Goal: Find specific page/section: Find specific page/section

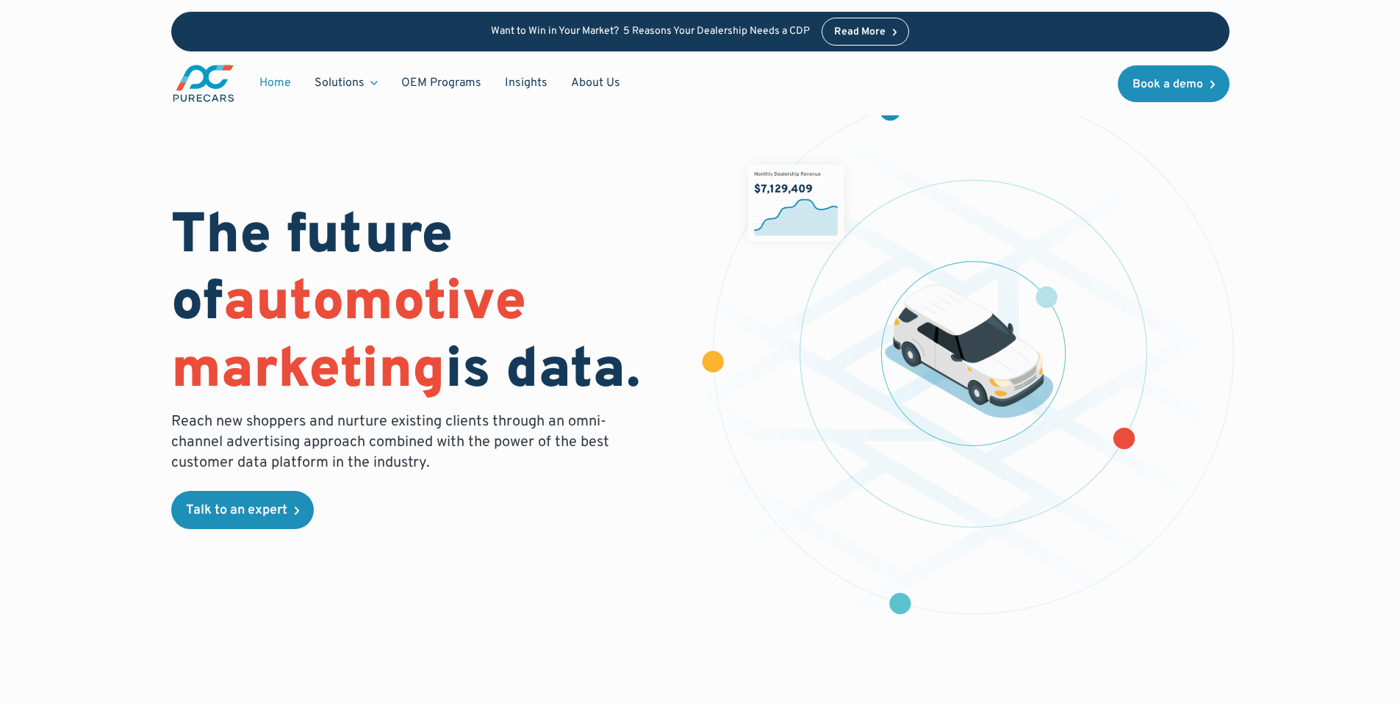
scroll to position [47, 0]
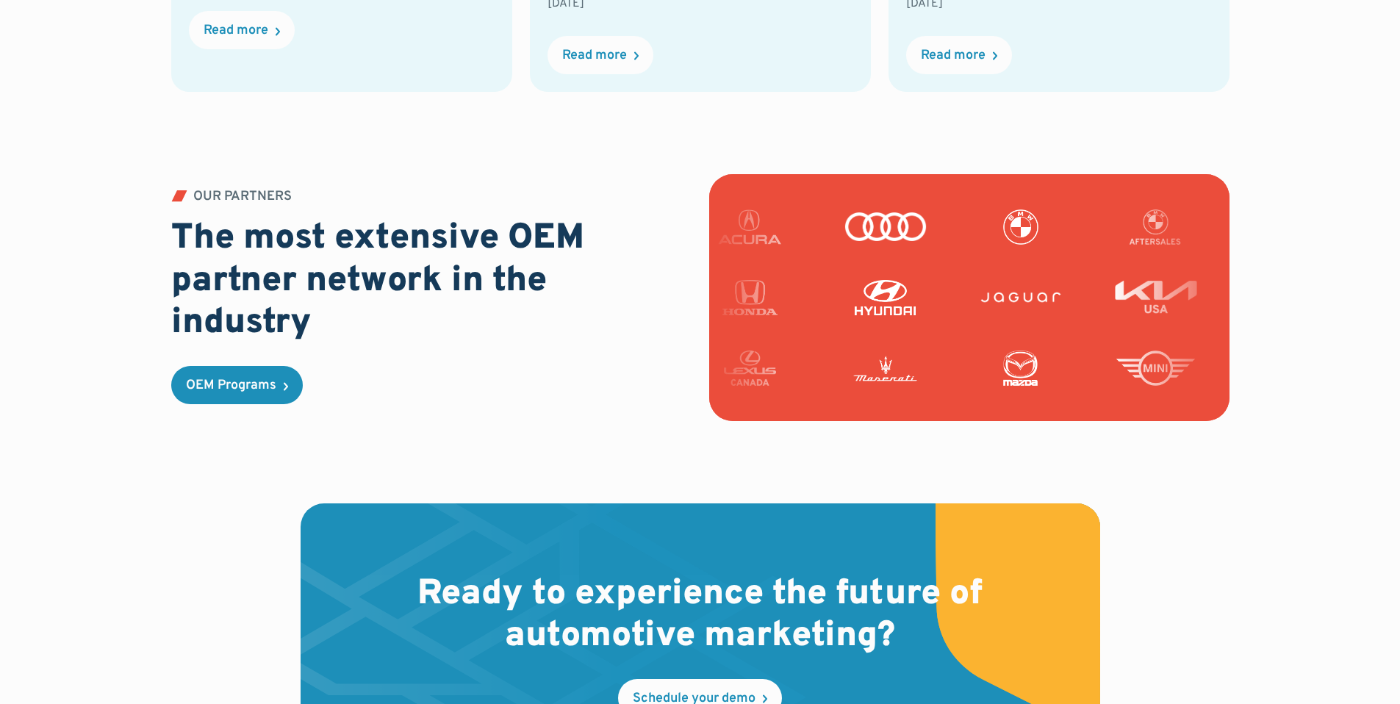
scroll to position [4249, 0]
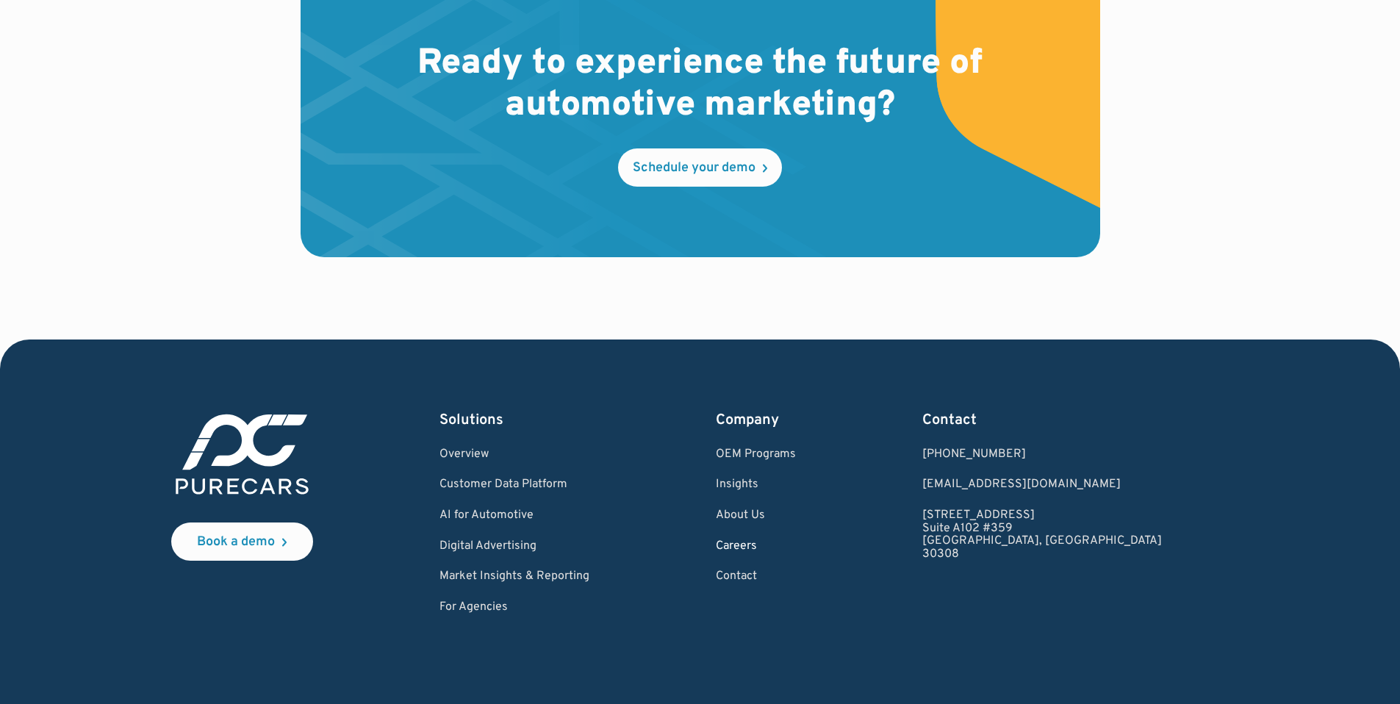
click at [796, 547] on link "Careers" at bounding box center [756, 546] width 80 height 13
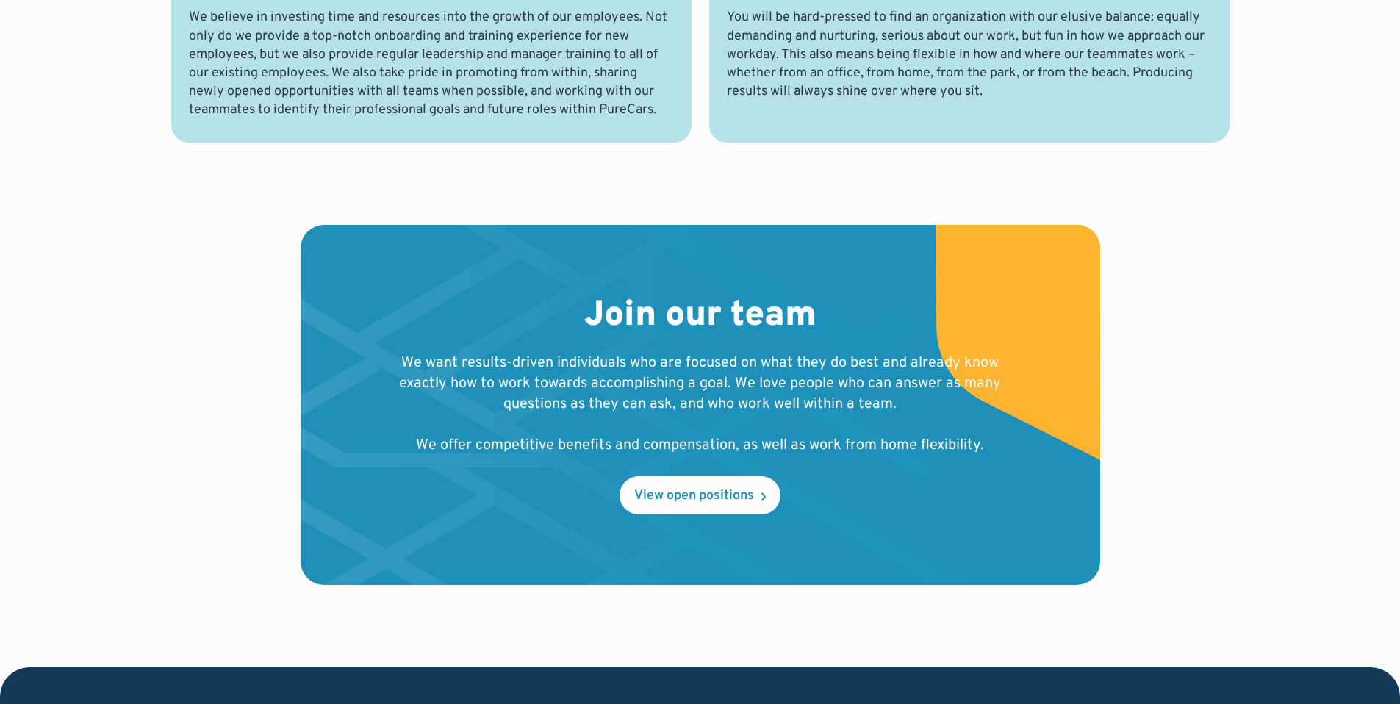
scroll to position [1267, 0]
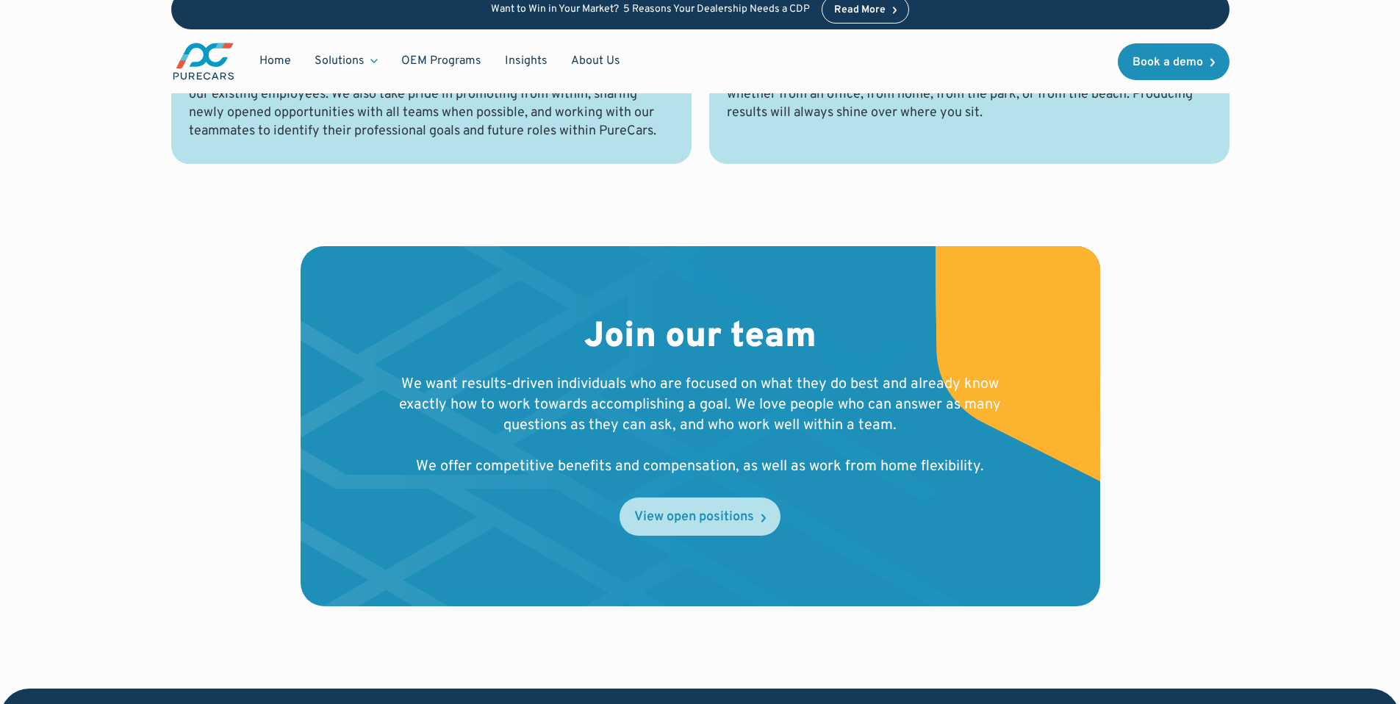
click at [650, 516] on div "View open positions" at bounding box center [694, 517] width 120 height 13
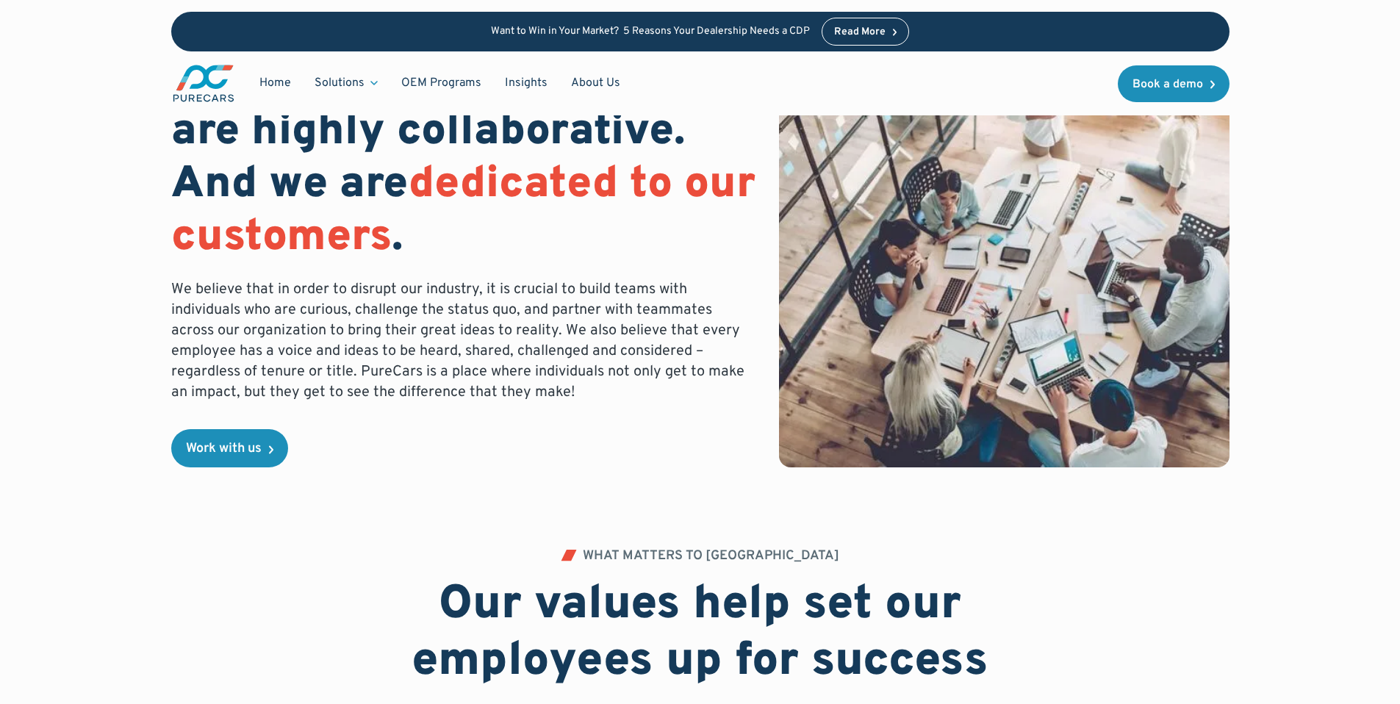
scroll to position [0, 0]
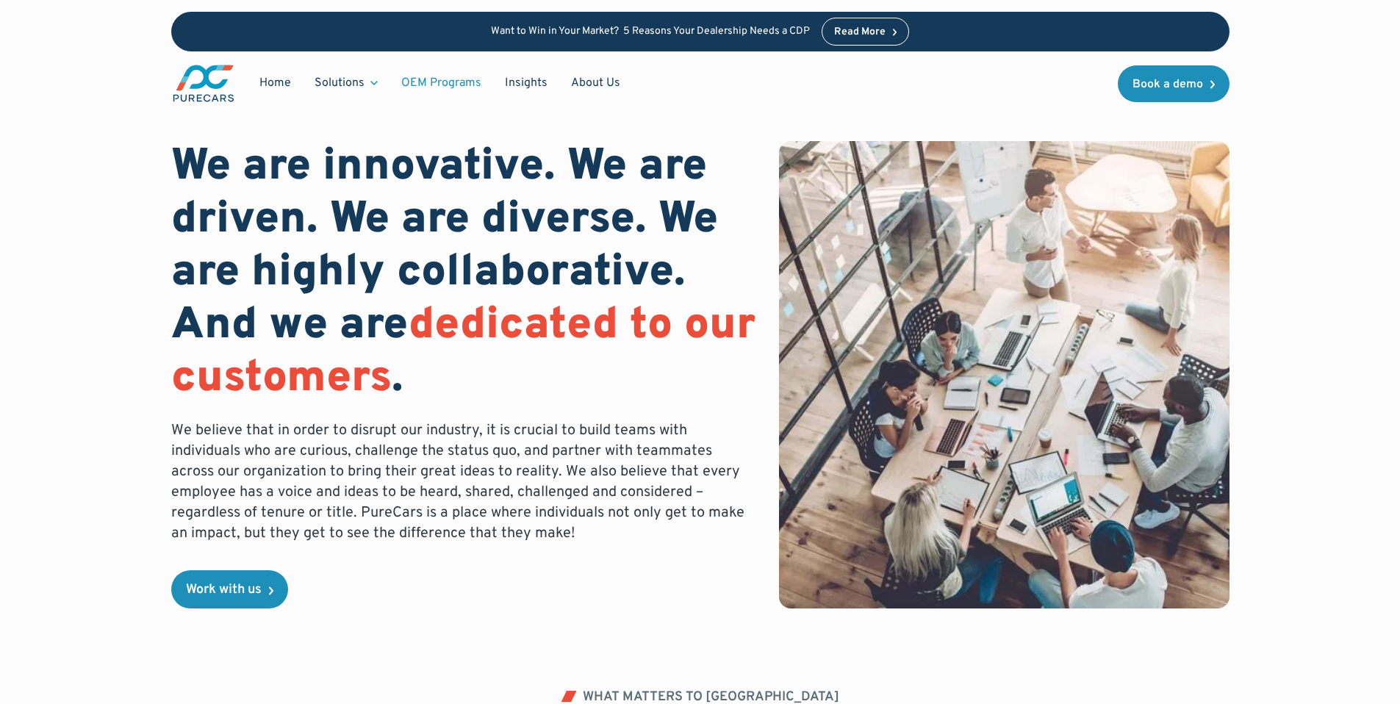
click at [454, 79] on link "OEM Programs" at bounding box center [441, 83] width 104 height 28
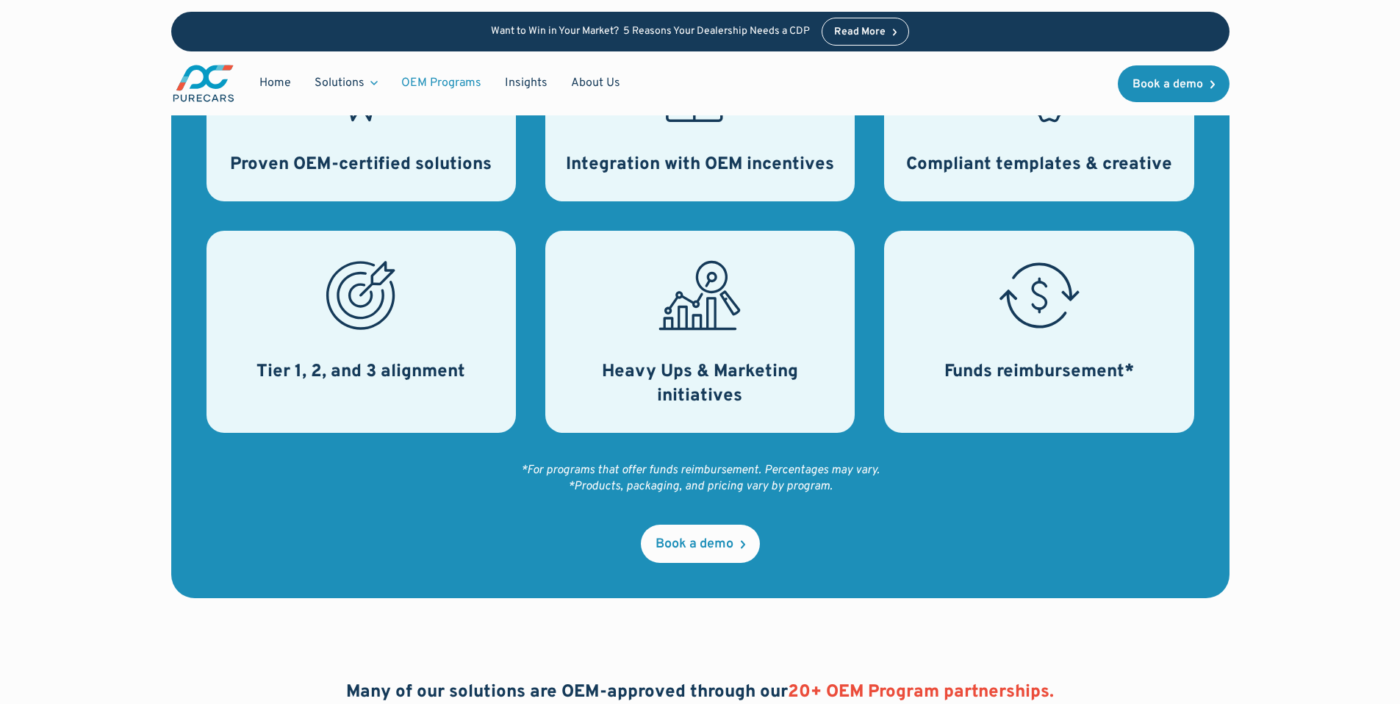
scroll to position [469, 0]
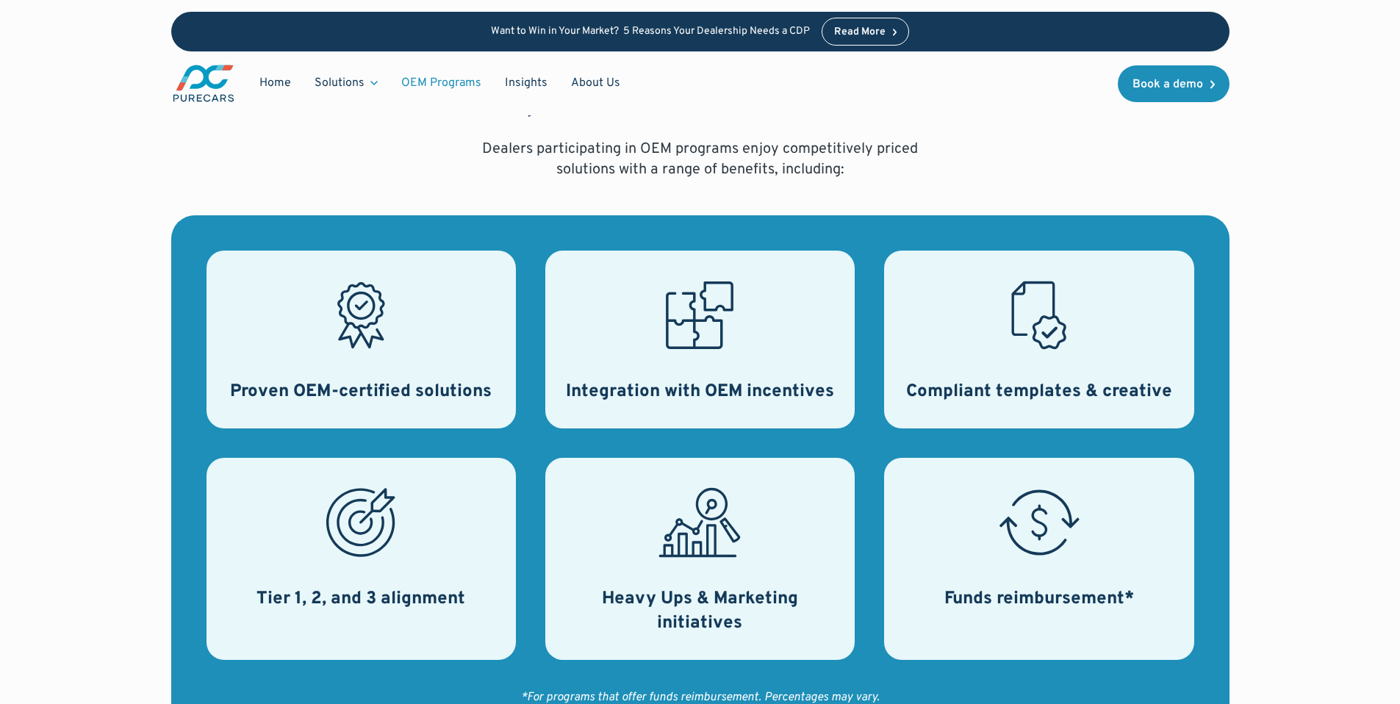
click at [357, 331] on icon at bounding box center [361, 315] width 82 height 82
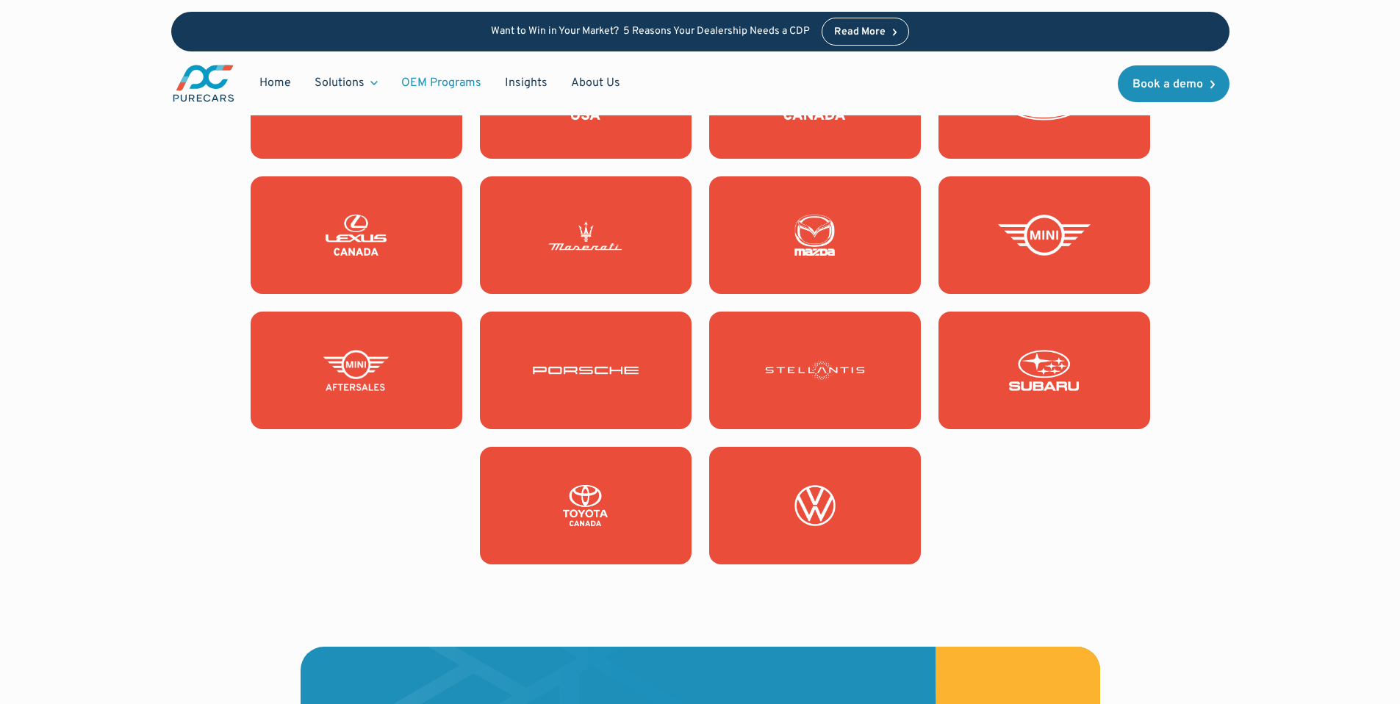
scroll to position [1692, 0]
